Goal: Transaction & Acquisition: Subscribe to service/newsletter

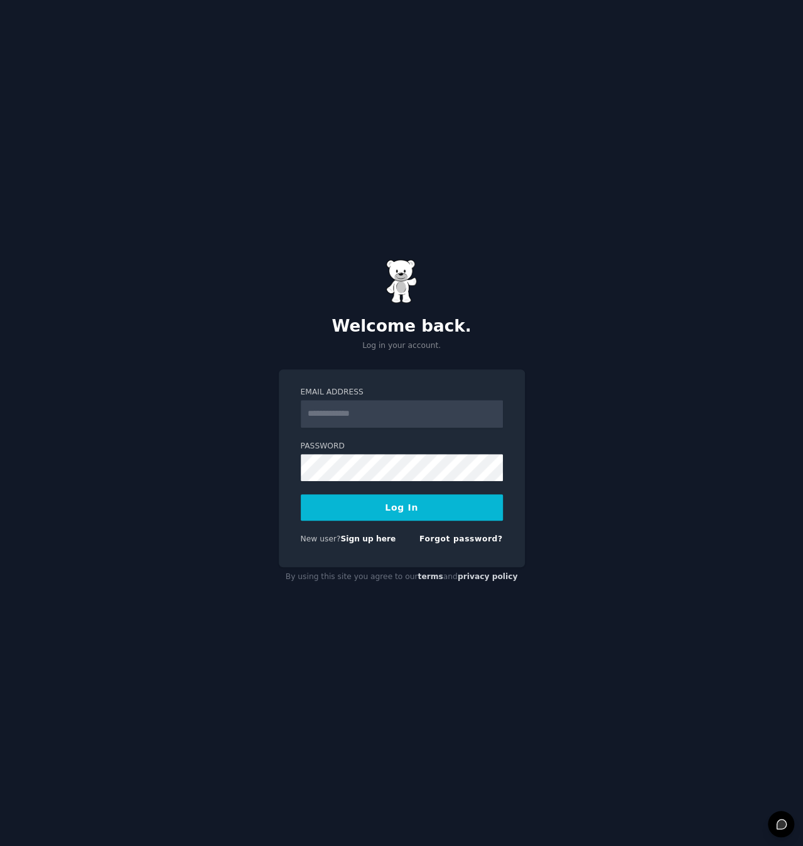
click at [395, 414] on input "Email Address" at bounding box center [402, 414] width 202 height 28
click at [596, 372] on div "Welcome back. Log in your account. Email Address Password Log In New user? Sign…" at bounding box center [401, 423] width 803 height 846
click at [375, 539] on link "Sign up here" at bounding box center [367, 538] width 55 height 9
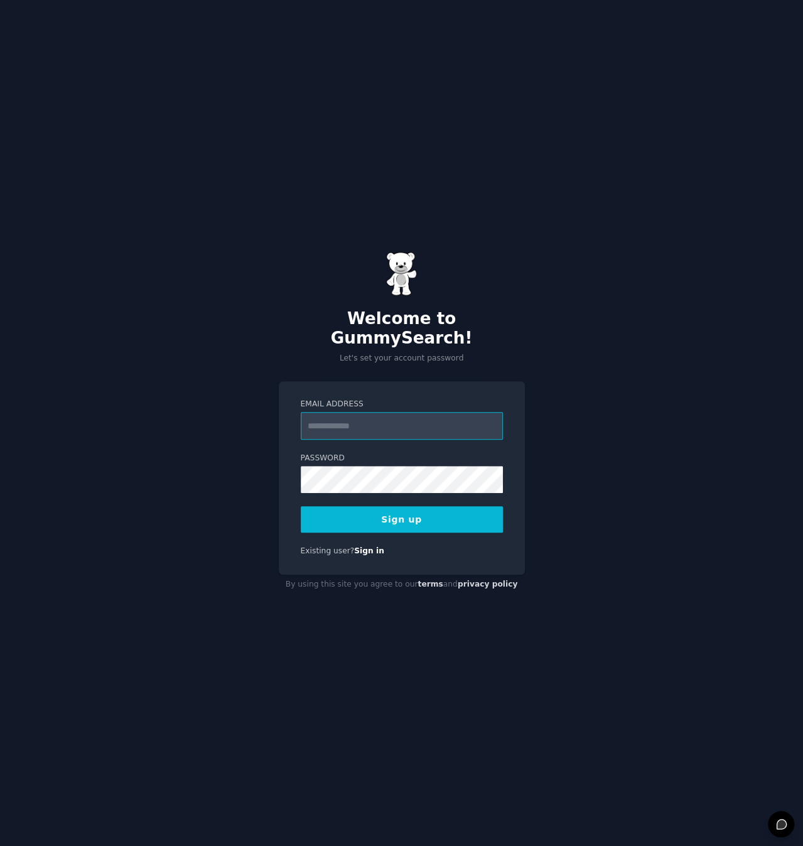
click at [358, 418] on input "Email Address" at bounding box center [402, 426] width 202 height 28
click at [386, 412] on input "**********" at bounding box center [402, 426] width 202 height 28
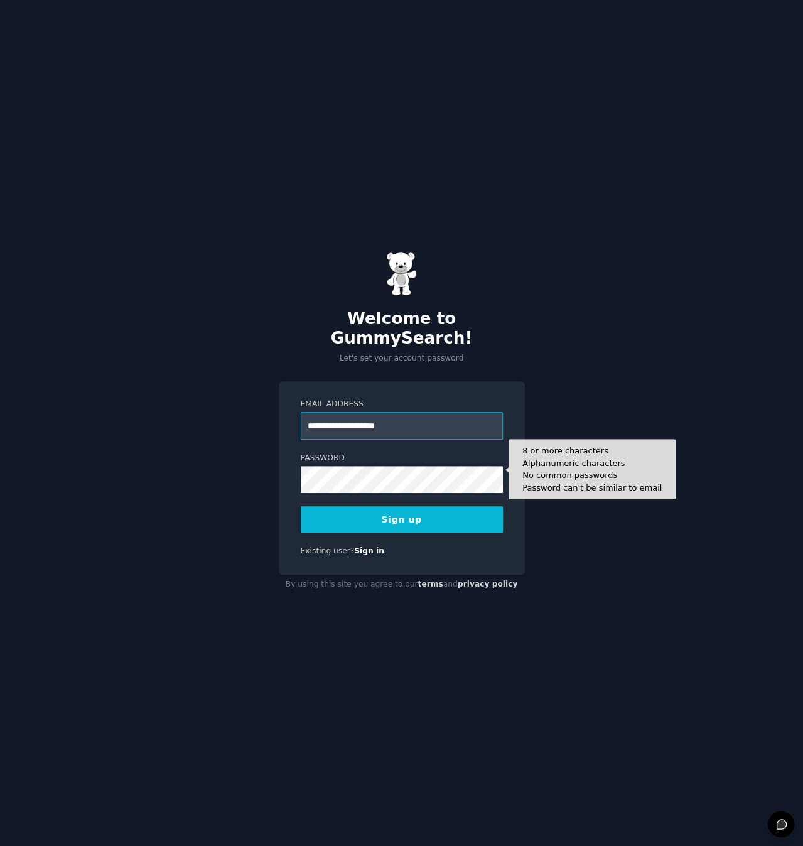
type input "**********"
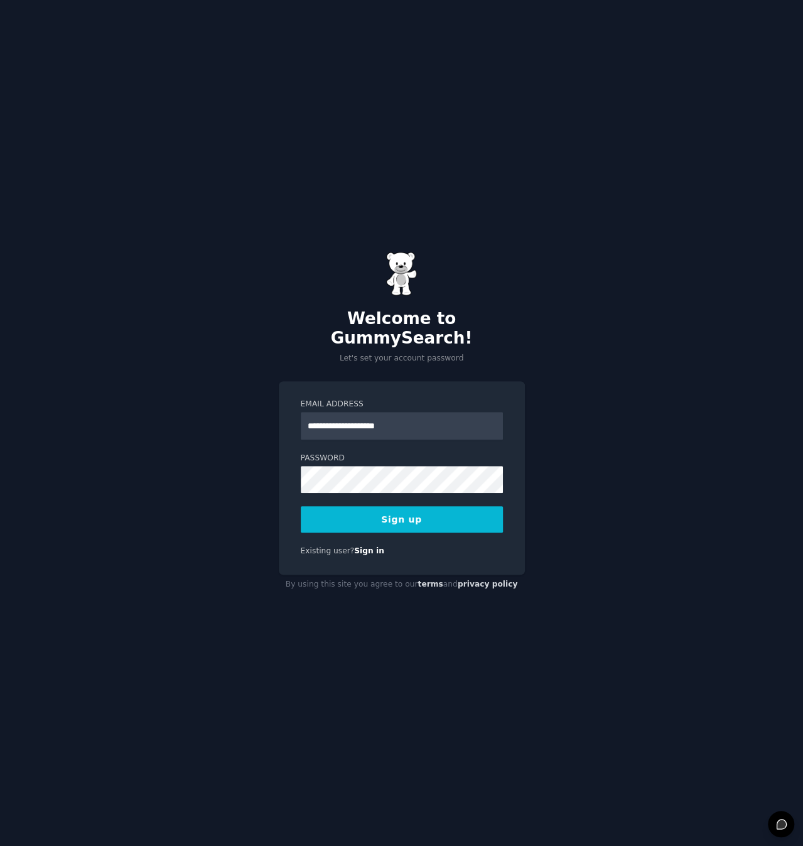
click at [419, 506] on button "Sign up" at bounding box center [402, 519] width 202 height 26
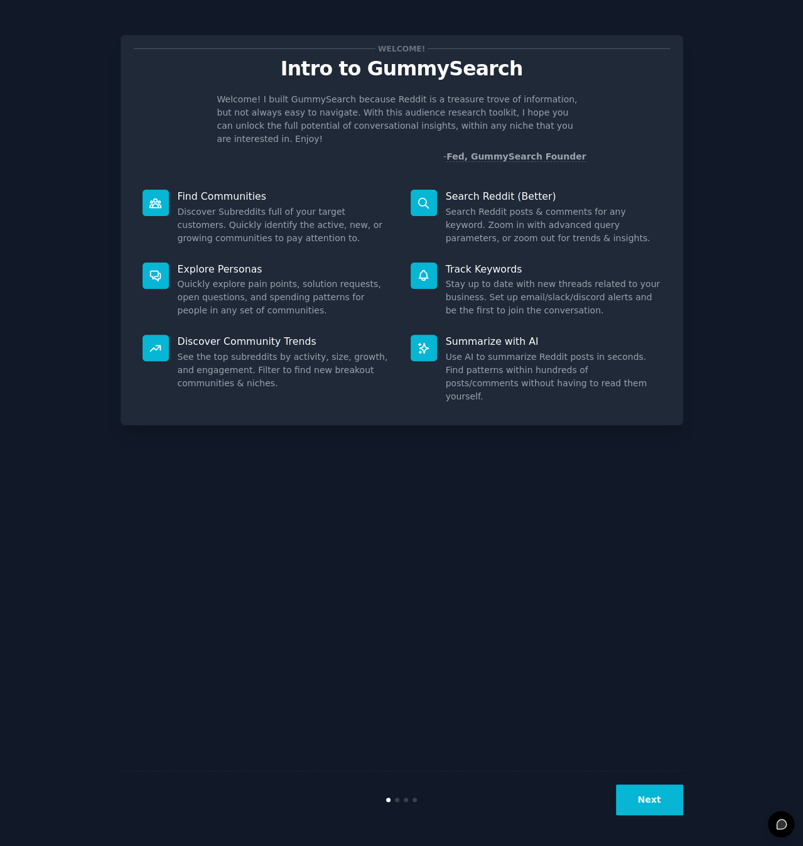
click at [655, 810] on button "Next" at bounding box center [649, 799] width 67 height 31
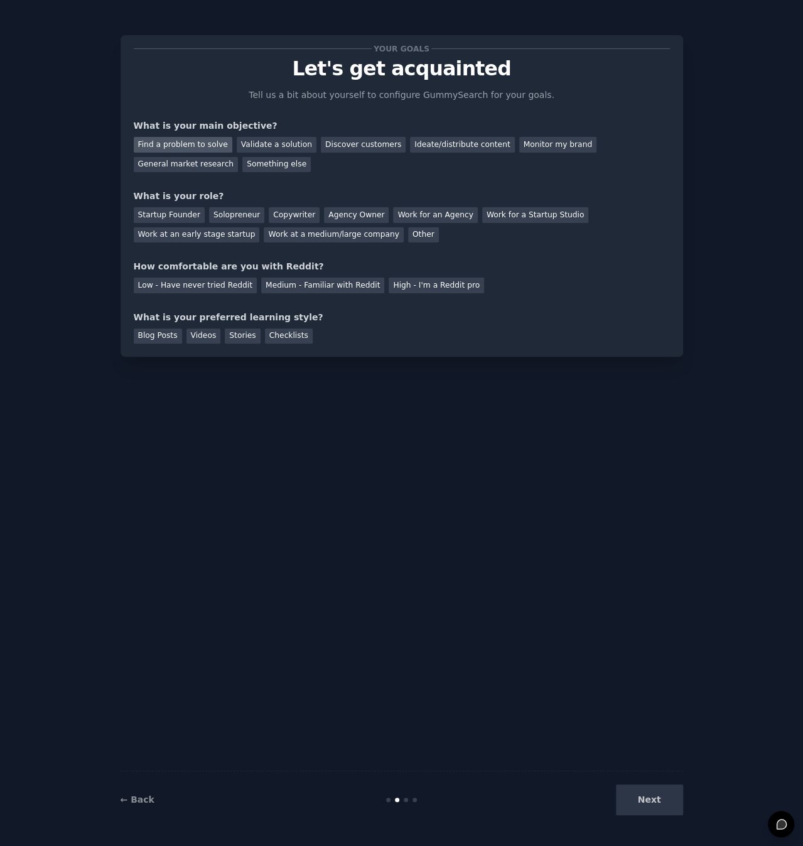
click at [200, 144] on div "Find a problem to solve" at bounding box center [183, 145] width 99 height 16
click at [245, 213] on div "Solopreneur" at bounding box center [236, 215] width 55 height 16
click at [290, 286] on div "Medium - Familiar with Reddit" at bounding box center [322, 285] width 123 height 16
click at [203, 342] on div "Videos" at bounding box center [203, 336] width 35 height 16
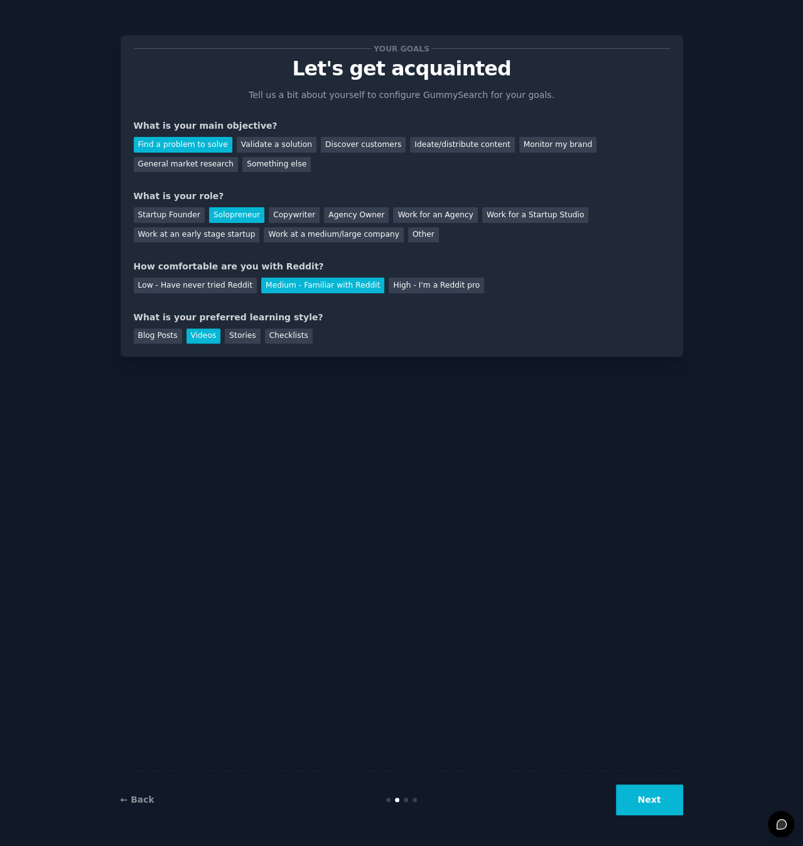
click at [624, 807] on button "Next" at bounding box center [649, 799] width 67 height 31
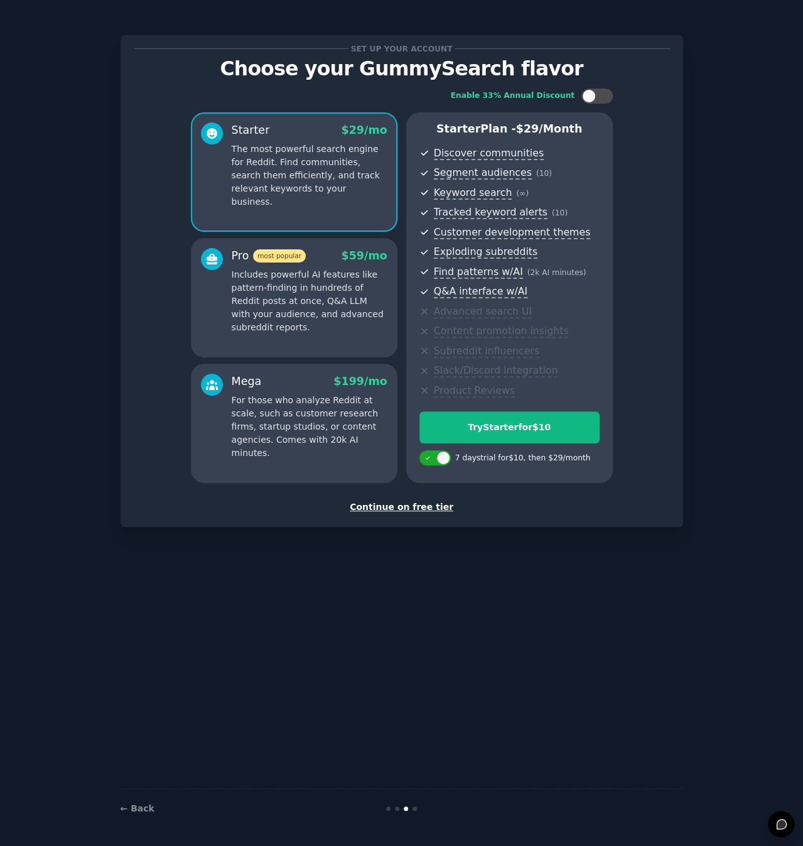
click at [790, 368] on div "Set up your account Choose your GummySearch flavor Enable 33% Annual Discount S…" at bounding box center [401, 423] width 803 height 846
click at [431, 505] on div "Continue on free tier" at bounding box center [402, 506] width 536 height 13
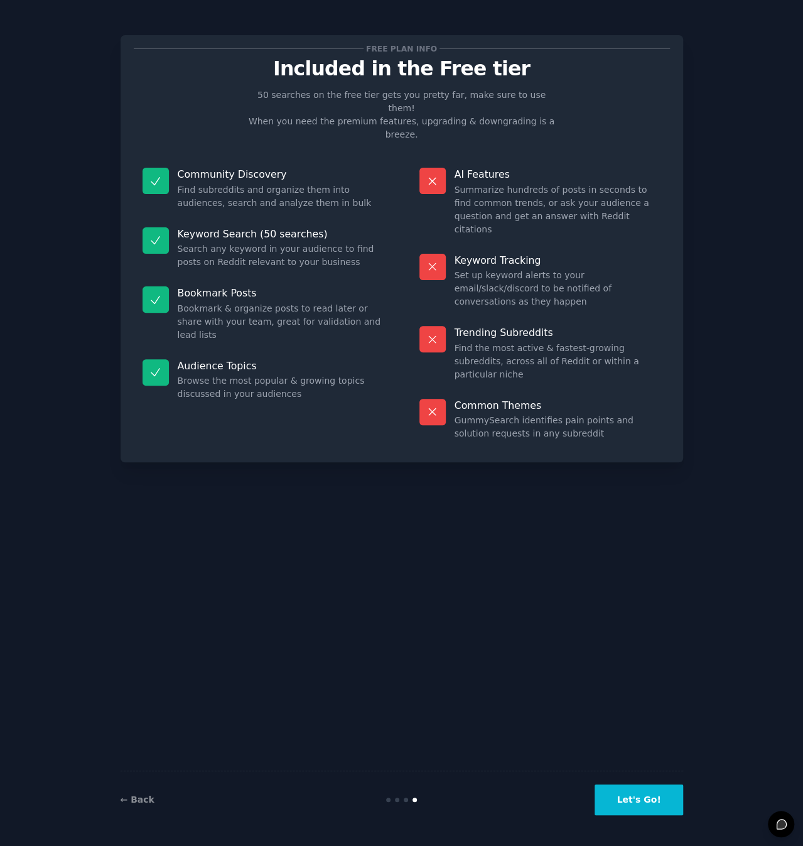
click at [640, 799] on button "Let's Go!" at bounding box center [638, 799] width 88 height 31
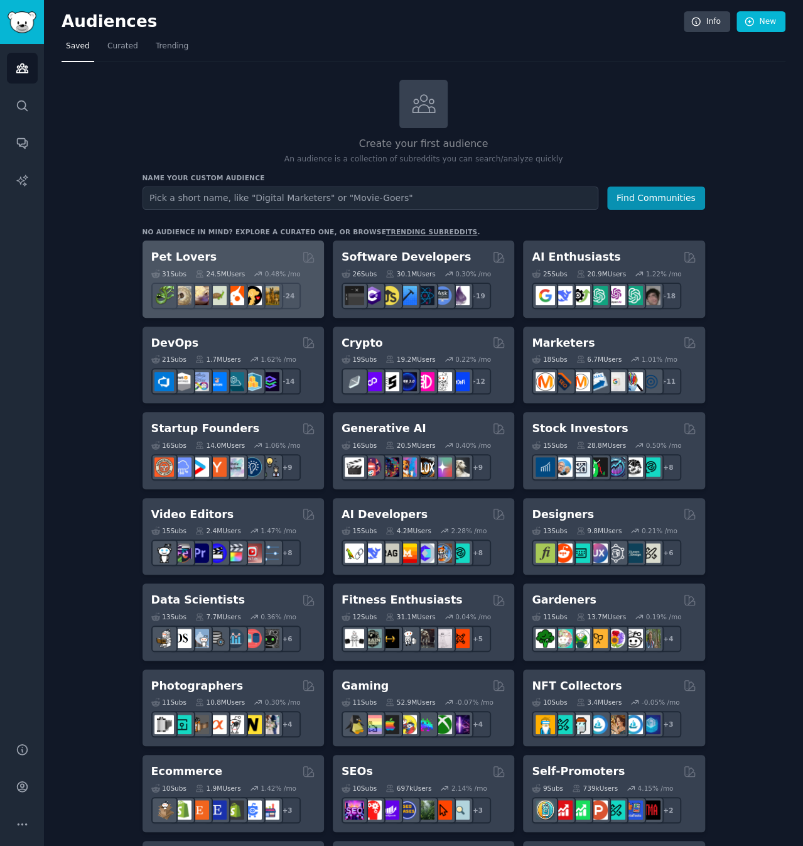
click at [227, 249] on div "Pet Lovers" at bounding box center [233, 257] width 164 height 16
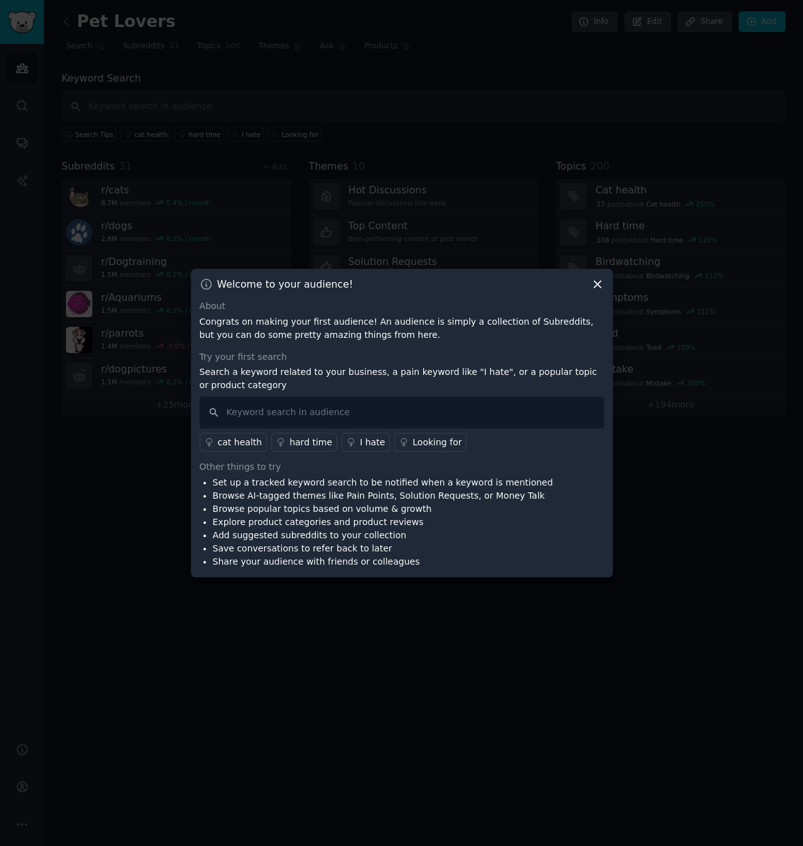
click at [600, 283] on icon at bounding box center [597, 283] width 13 height 13
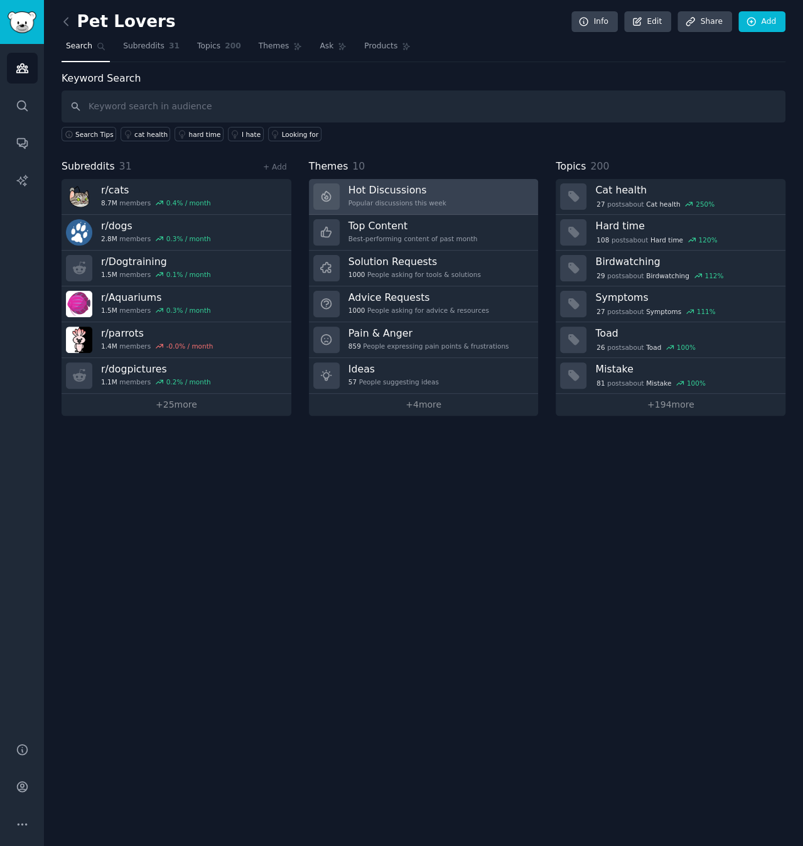
click at [465, 180] on link "Hot Discussions Popular discussions this week" at bounding box center [424, 197] width 230 height 36
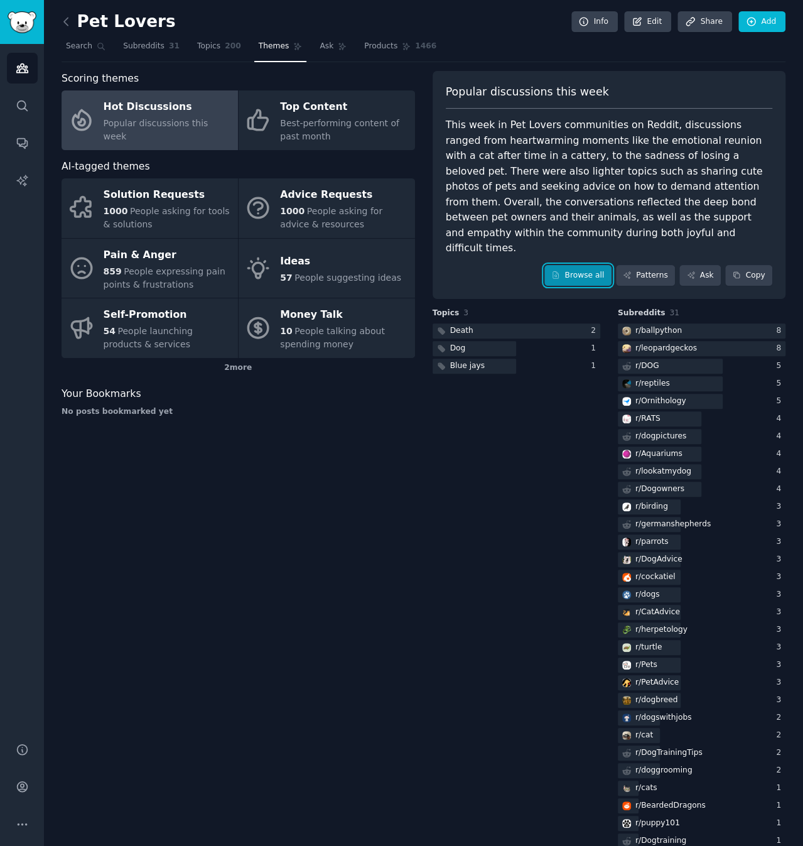
click at [588, 265] on link "Browse all" at bounding box center [577, 275] width 67 height 21
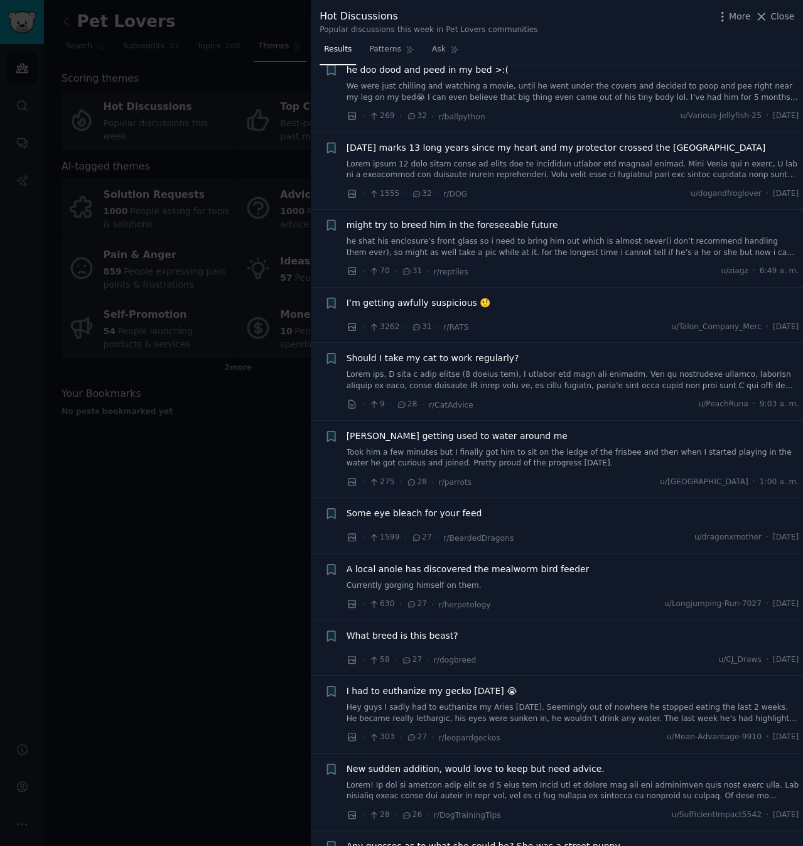
scroll to position [2260, 0]
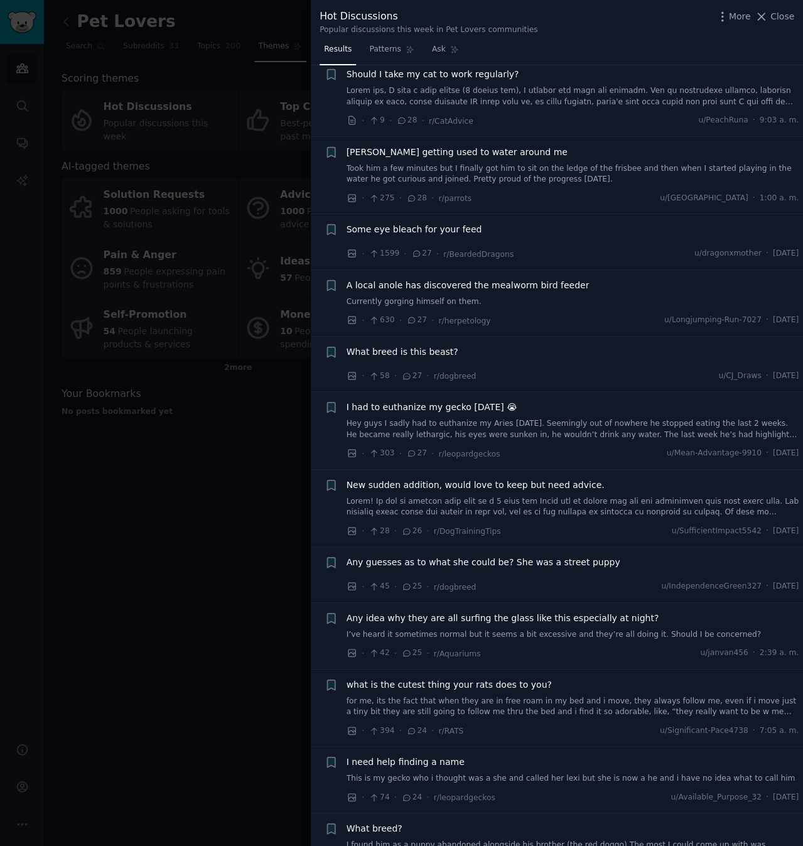
drag, startPoint x: 185, startPoint y: 483, endPoint x: 186, endPoint y: 449, distance: 33.9
click at [185, 483] on div at bounding box center [401, 423] width 803 height 846
